Goal: Task Accomplishment & Management: Manage account settings

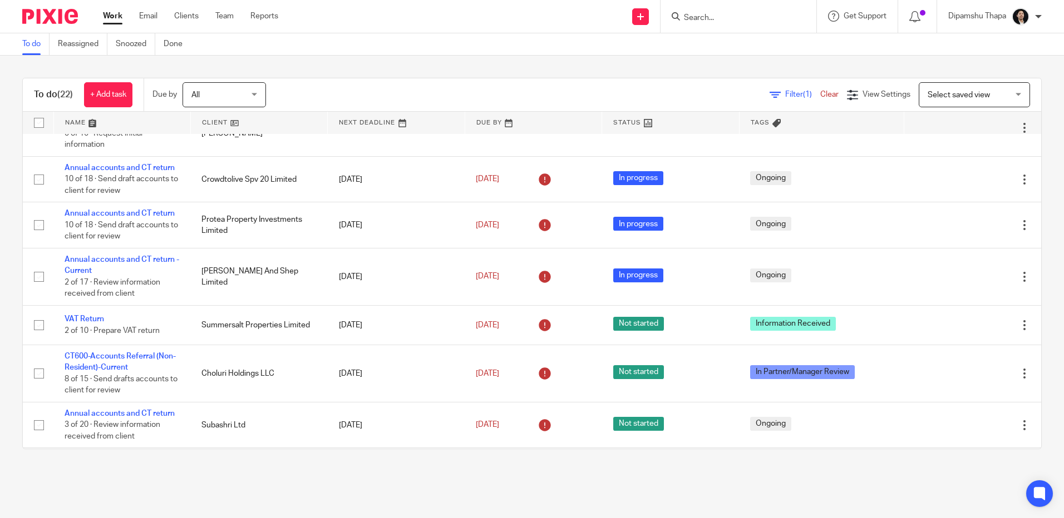
scroll to position [223, 0]
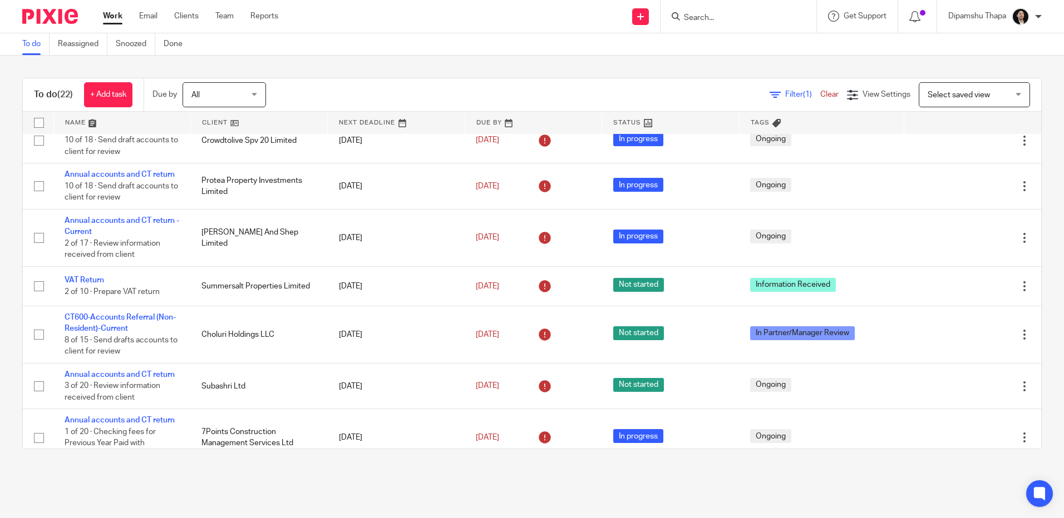
drag, startPoint x: 101, startPoint y: 159, endPoint x: 490, endPoint y: 64, distance: 399.8
click at [490, 64] on div "To do (22) + Add task Due by All All Today Tomorrow This week Next week This mo…" at bounding box center [532, 264] width 1064 height 416
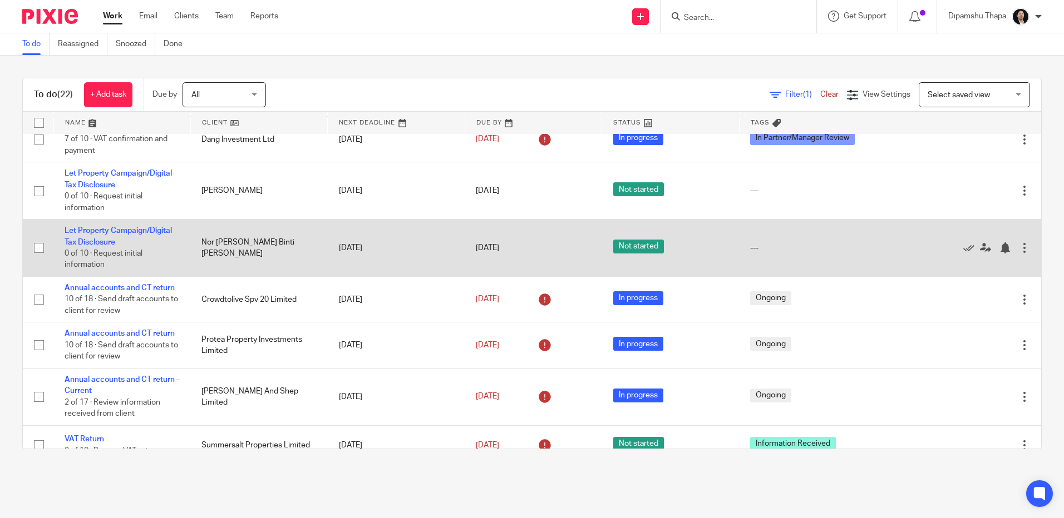
scroll to position [0, 0]
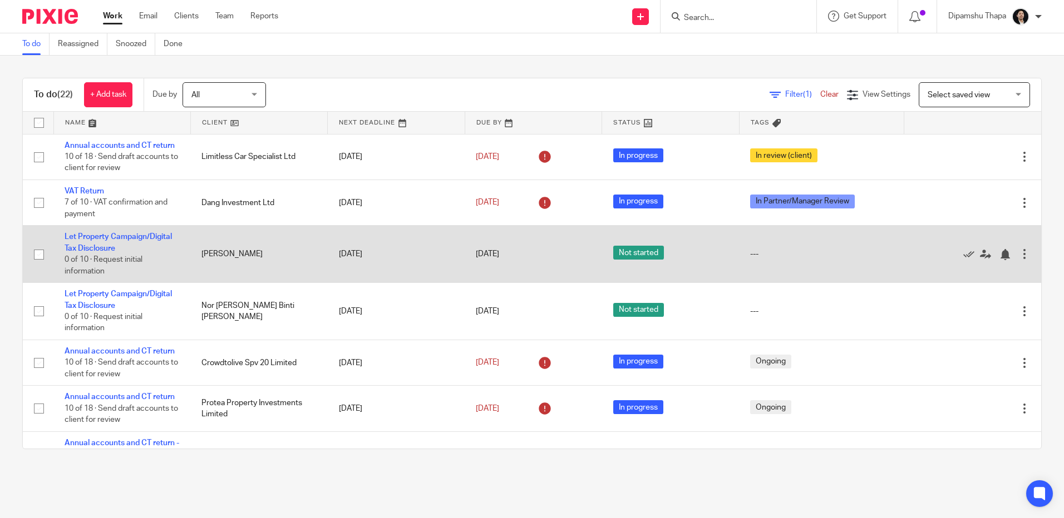
click at [106, 242] on td "Let Property Campaign/Digital Tax Disclosure 0 of 10 · Request initial informat…" at bounding box center [121, 254] width 137 height 57
click at [111, 237] on link "Let Property Campaign/Digital Tax Disclosure" at bounding box center [118, 242] width 107 height 19
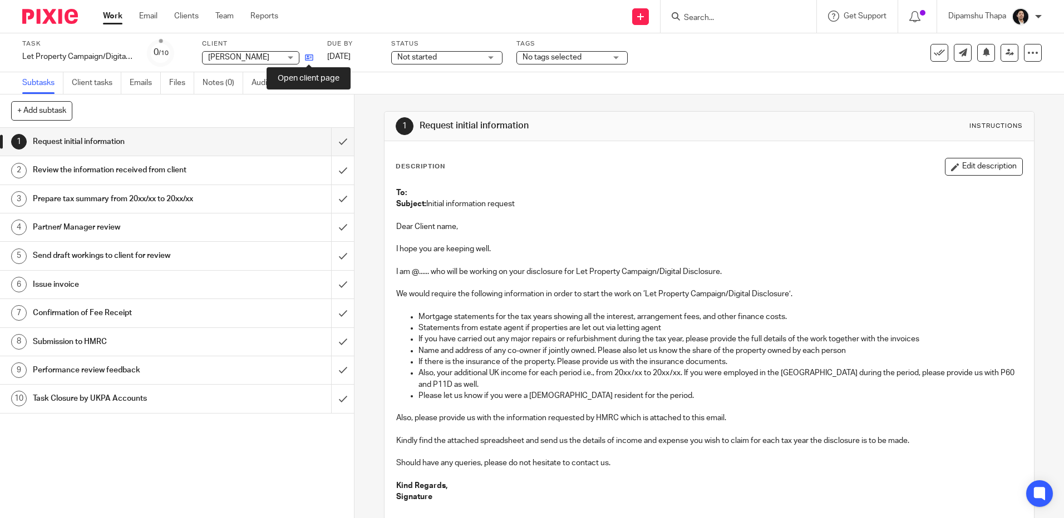
click at [309, 53] on icon at bounding box center [309, 57] width 8 height 8
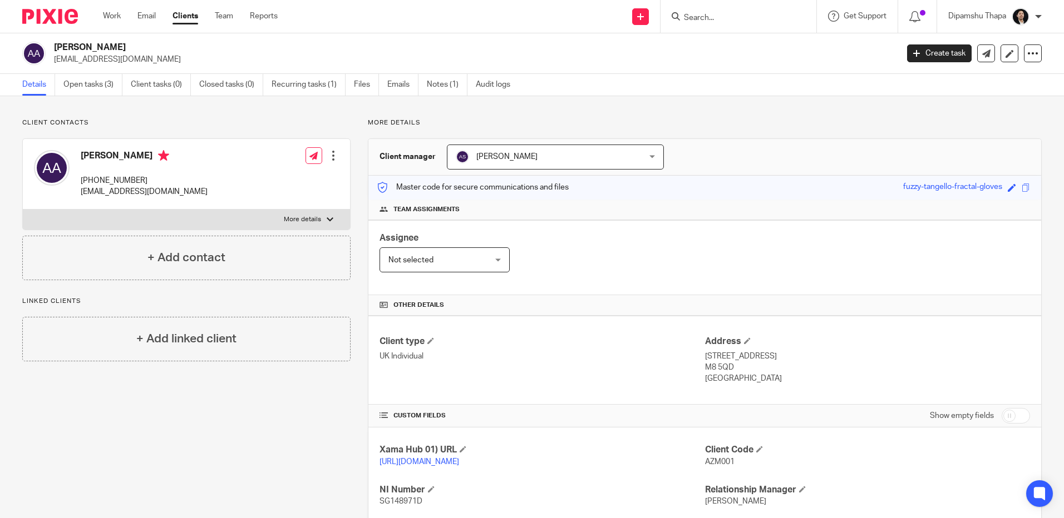
scroll to position [160, 0]
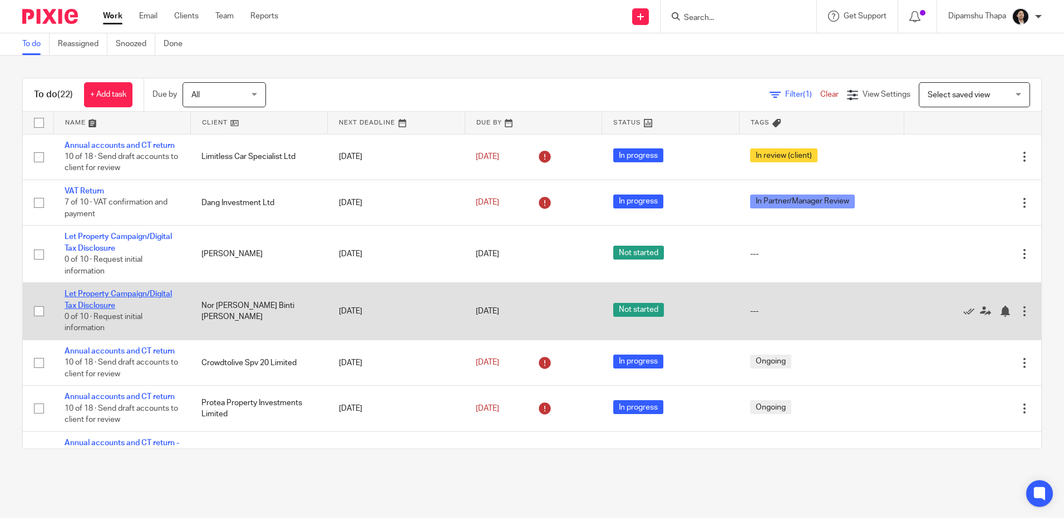
click at [124, 293] on link "Let Property Campaign/Digital Tax Disclosure" at bounding box center [118, 299] width 107 height 19
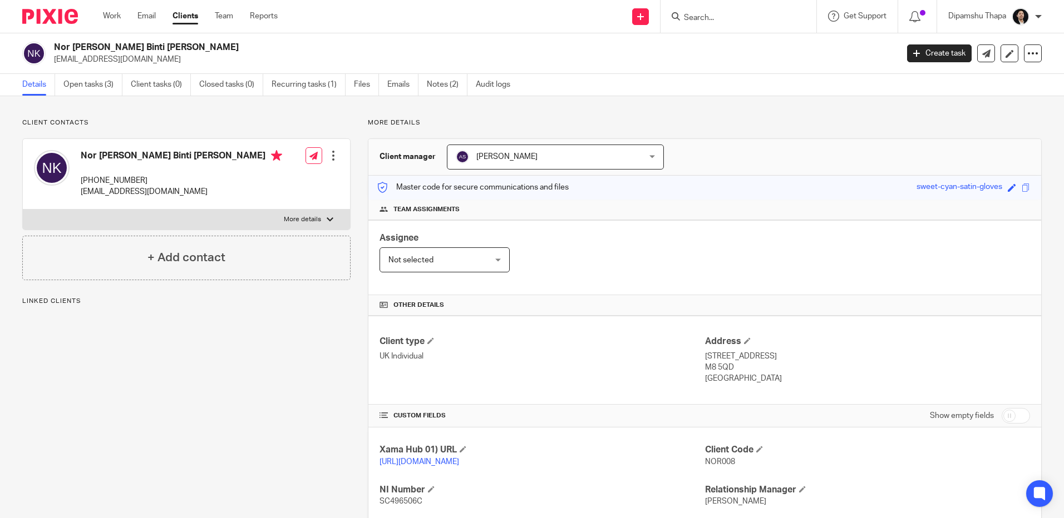
scroll to position [160, 0]
